Goal: Task Accomplishment & Management: Manage account settings

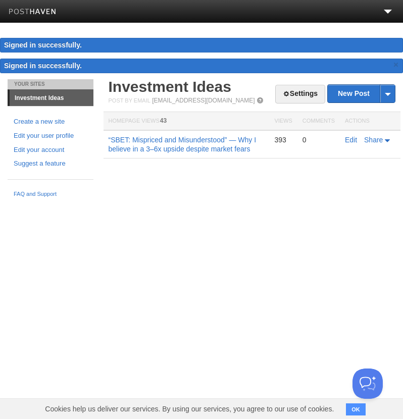
click at [52, 100] on link "Investment Ideas" at bounding box center [52, 98] width 84 height 16
click at [381, 15] on li at bounding box center [303, 11] width 202 height 23
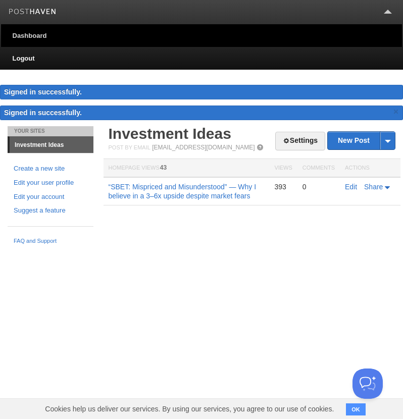
click at [30, 37] on link "Dashboard" at bounding box center [201, 35] width 401 height 23
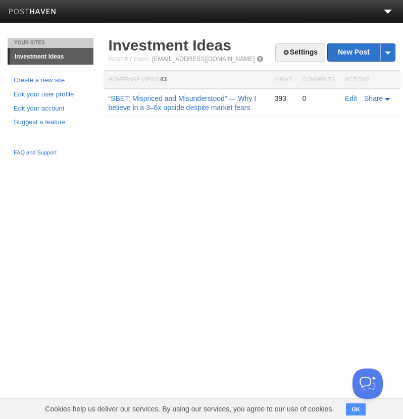
click at [353, 413] on button "OK" at bounding box center [356, 410] width 20 height 12
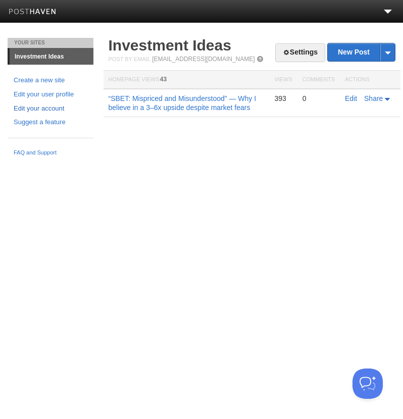
click at [46, 108] on link "Edit your account" at bounding box center [51, 109] width 74 height 11
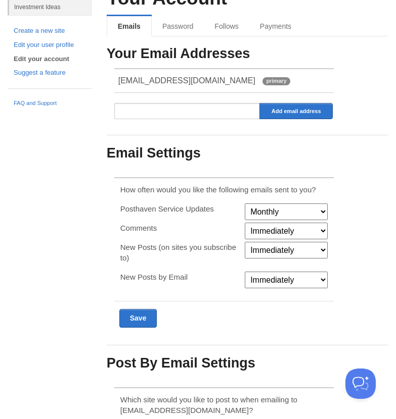
scroll to position [51, 0]
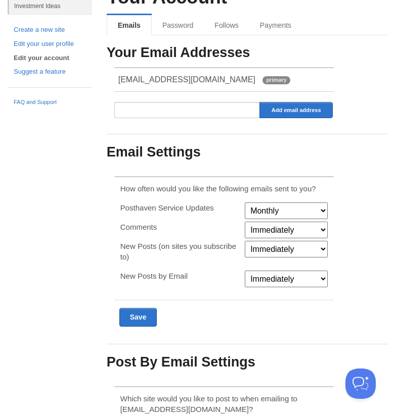
click at [287, 208] on select "Monthly Never" at bounding box center [286, 211] width 83 height 17
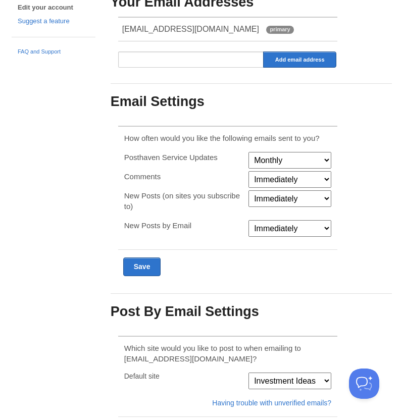
scroll to position [0, 0]
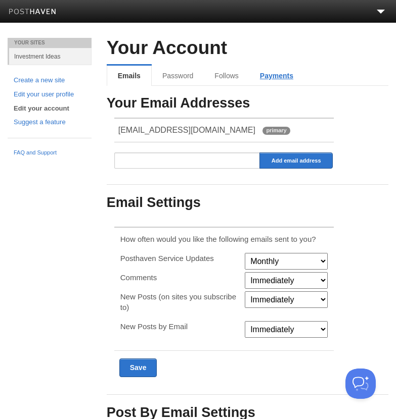
click at [281, 82] on link "Payments" at bounding box center [276, 76] width 55 height 20
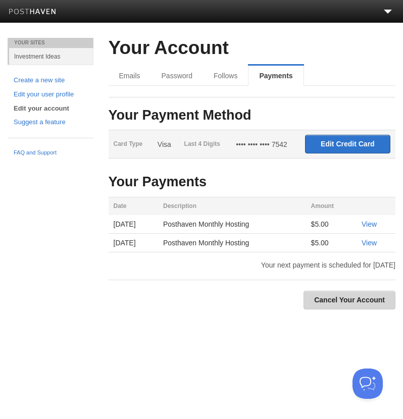
click at [362, 302] on link "Cancel Your Account" at bounding box center [350, 300] width 92 height 19
click at [318, 298] on link "Cancel Your Account" at bounding box center [350, 300] width 92 height 19
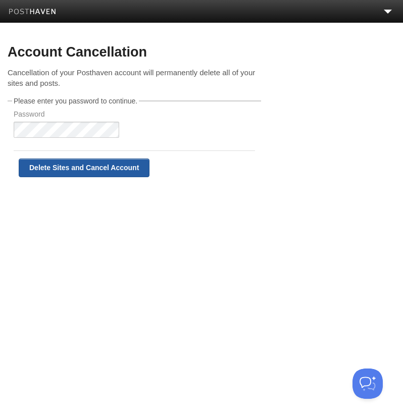
click at [79, 170] on input "Delete Sites and Cancel Account" at bounding box center [84, 168] width 131 height 19
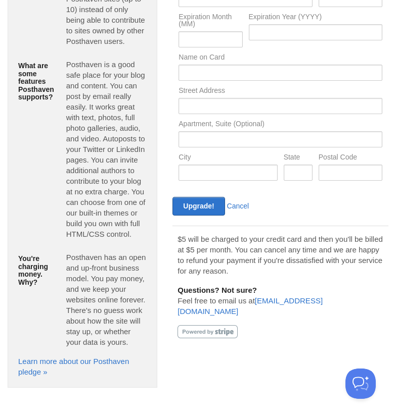
scroll to position [80, 0]
